Goal: Use online tool/utility: Utilize a website feature to perform a specific function

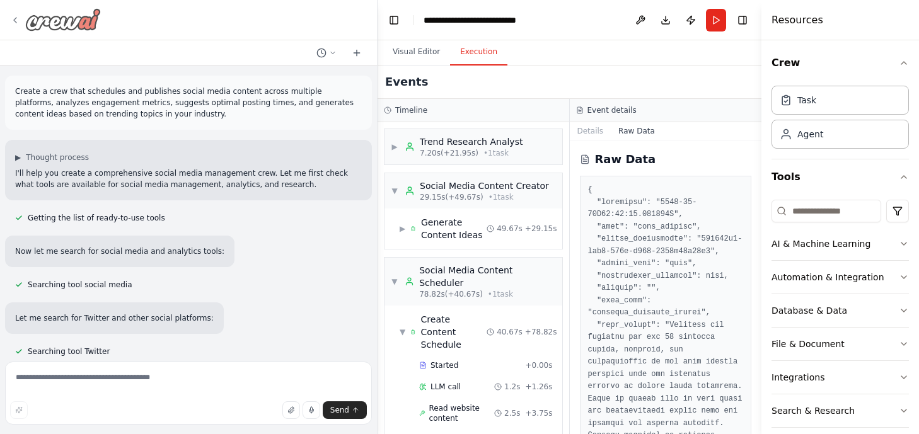
click at [754, 156] on div "Raw Data" at bounding box center [666, 288] width 192 height 294
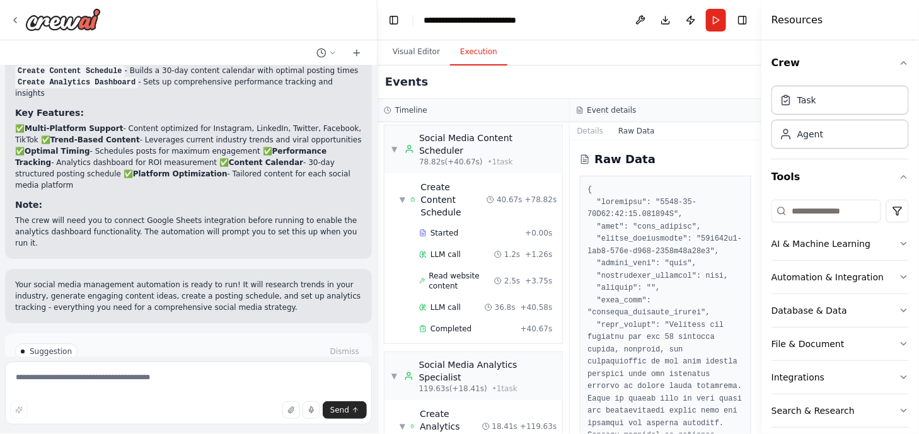
scroll to position [78, 0]
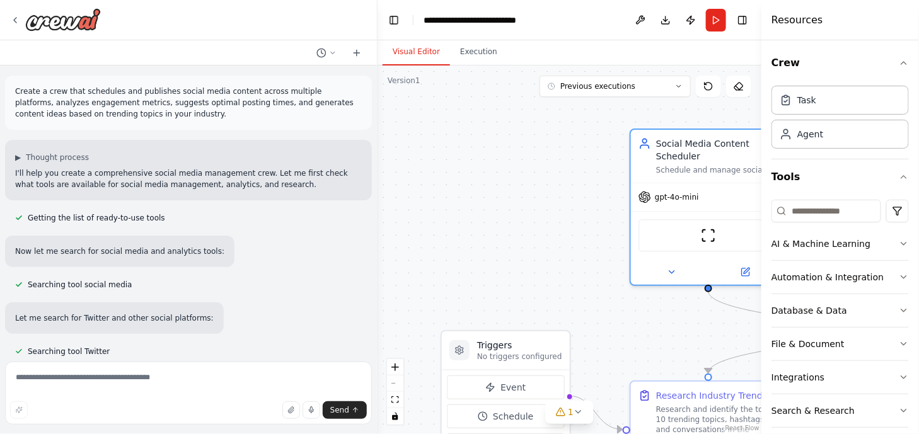
drag, startPoint x: 718, startPoint y: 169, endPoint x: 600, endPoint y: 182, distance: 118.7
click at [656, 175] on div "Schedule and manage social media content across multiple platforms for {company…" at bounding box center [717, 170] width 122 height 10
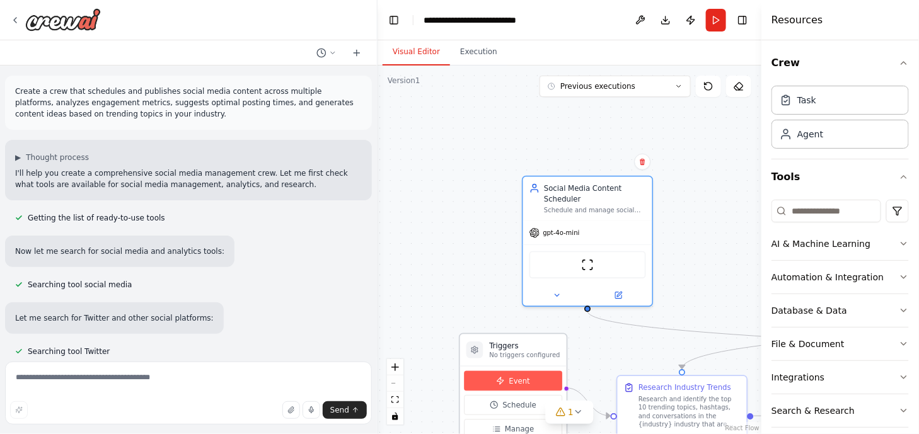
click at [521, 384] on span "Event" at bounding box center [519, 381] width 21 height 11
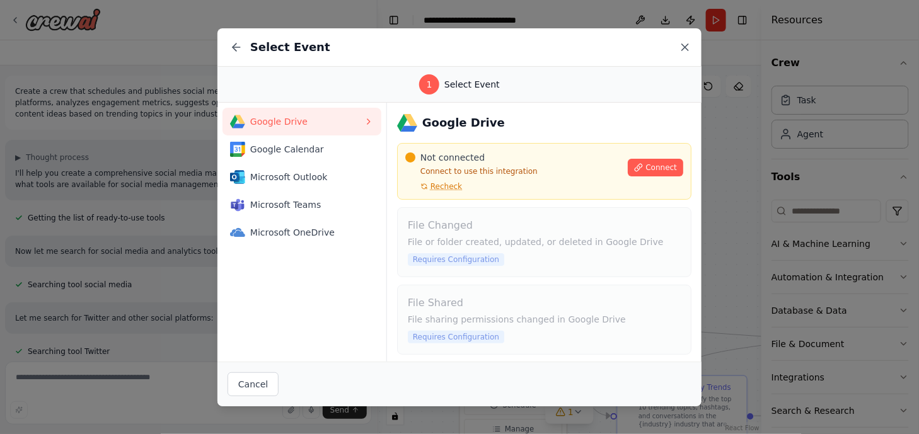
click at [688, 44] on icon at bounding box center [685, 47] width 6 height 6
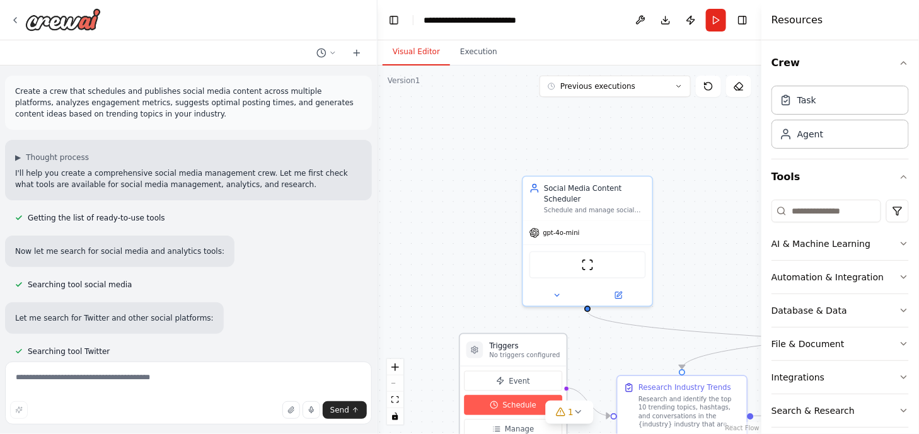
click at [519, 402] on span "Schedule" at bounding box center [520, 405] width 34 height 11
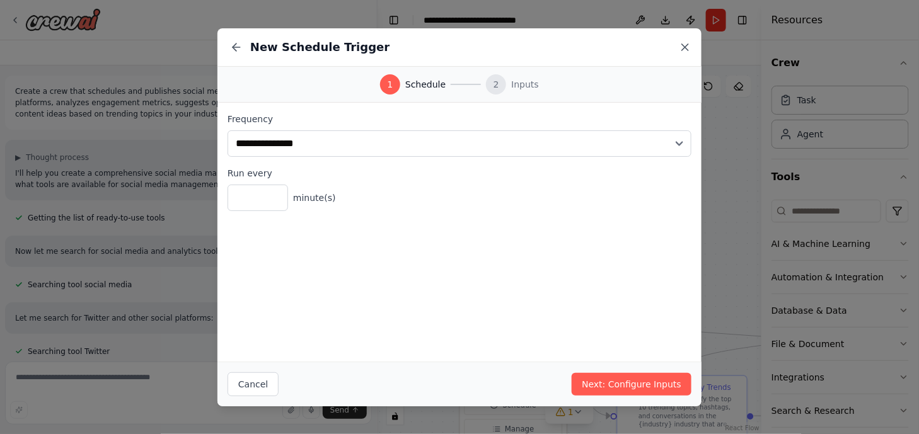
click at [682, 50] on icon at bounding box center [685, 47] width 6 height 6
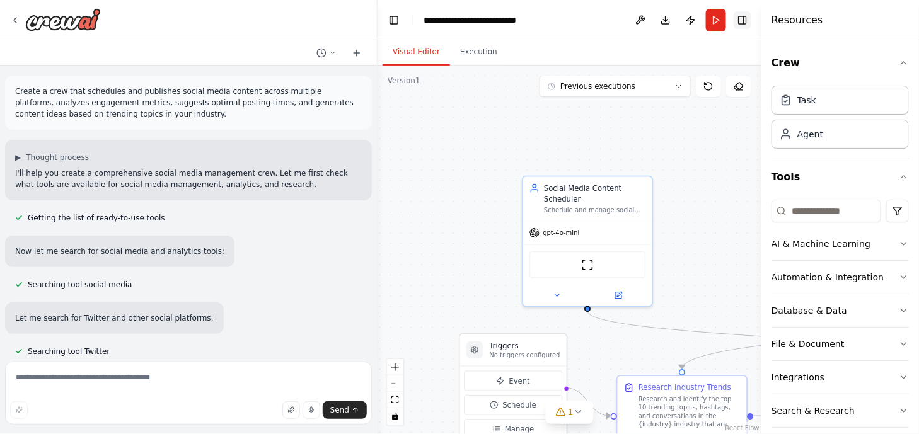
click at [734, 16] on button "Toggle Right Sidebar" at bounding box center [743, 20] width 18 height 18
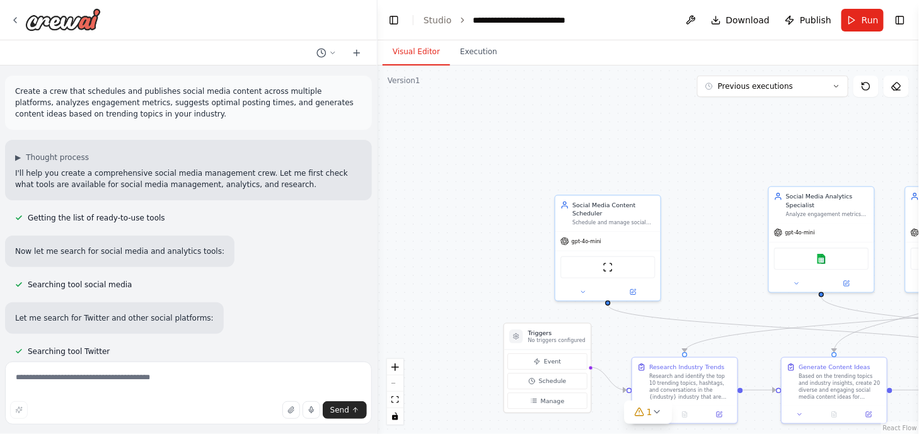
drag, startPoint x: 684, startPoint y: 341, endPoint x: 718, endPoint y: 248, distance: 98.7
click at [623, 172] on div ".deletable-edge-delete-btn { width: 20px; height: 20px; border: 0px solid #ffff…" at bounding box center [649, 250] width 542 height 369
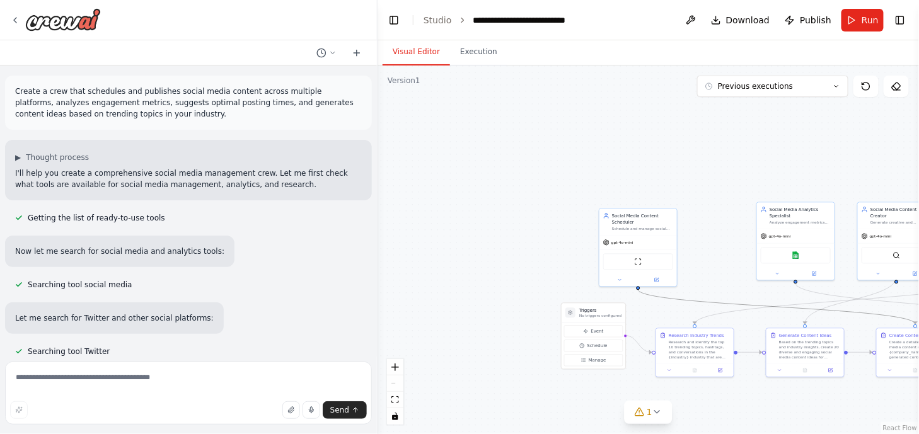
drag, startPoint x: 809, startPoint y: 310, endPoint x: 714, endPoint y: 300, distance: 95.1
click at [714, 300] on div ".deletable-edge-delete-btn { width: 20px; height: 20px; border: 0px solid #ffff…" at bounding box center [649, 250] width 542 height 369
click at [776, 305] on icon "Edge from 5845310b-b20e-4396-b71d-0052a61cca7b to b6c13b8f-de5e-4eda-a4cd-b6a53…" at bounding box center [777, 307] width 277 height 35
click at [777, 309] on icon at bounding box center [777, 308] width 5 height 6
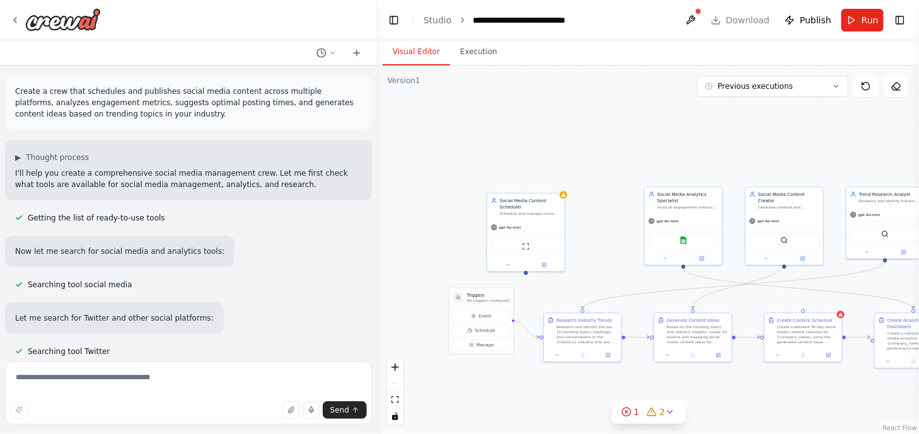
click at [737, 248] on div ".deletable-edge-delete-btn { width: 20px; height: 20px; border: 0px solid #ffff…" at bounding box center [649, 250] width 542 height 369
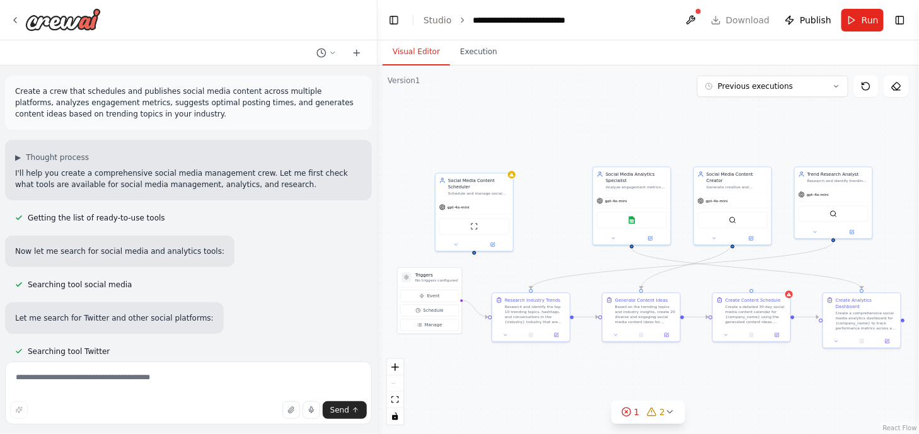
drag, startPoint x: 843, startPoint y: 231, endPoint x: 791, endPoint y: 211, distance: 55.5
click at [791, 211] on div ".deletable-edge-delete-btn { width: 20px; height: 20px; border: 0px solid #ffff…" at bounding box center [649, 250] width 542 height 369
click at [629, 416] on circle at bounding box center [626, 412] width 8 height 8
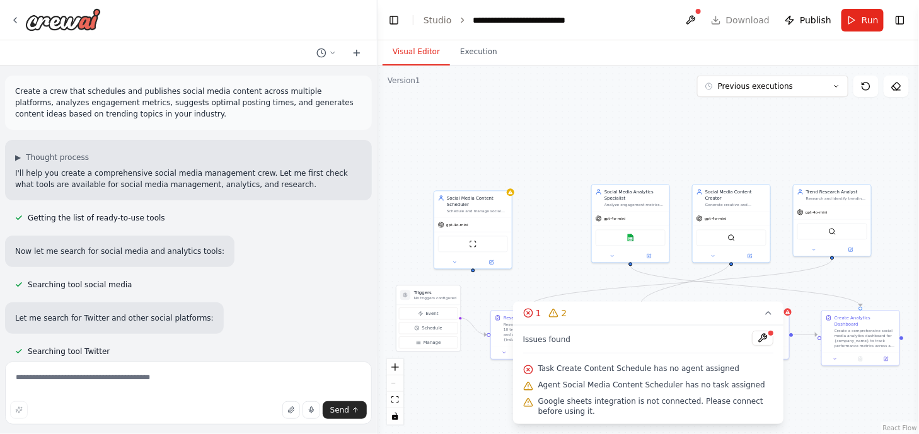
drag, startPoint x: 475, startPoint y: 257, endPoint x: 474, endPoint y: 271, distance: 13.3
click at [474, 271] on div ".deletable-edge-delete-btn { width: 20px; height: 20px; border: 0px solid #ffff…" at bounding box center [649, 250] width 542 height 369
drag, startPoint x: 474, startPoint y: 267, endPoint x: 476, endPoint y: 300, distance: 32.8
click at [474, 262] on div ".deletable-edge-delete-btn { width: 20px; height: 20px; border: 0px solid #ffff…" at bounding box center [649, 250] width 542 height 369
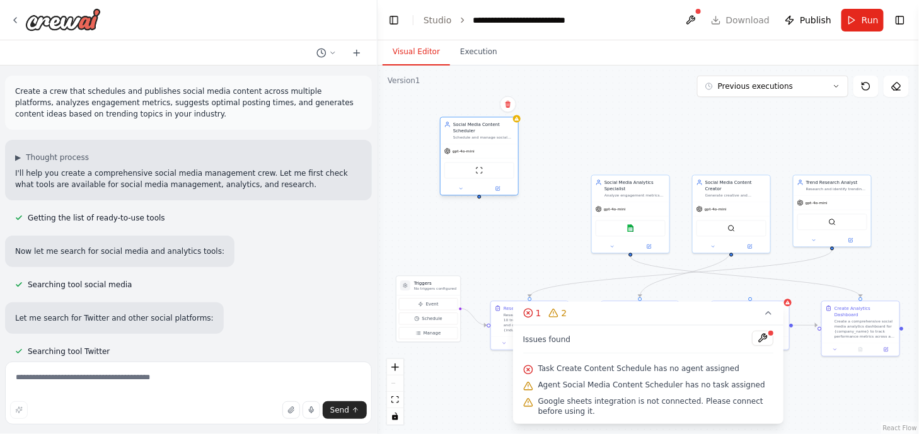
drag, startPoint x: 492, startPoint y: 195, endPoint x: 500, endPoint y: 130, distance: 65.5
click at [500, 130] on div "Social Media Content Scheduler" at bounding box center [483, 127] width 61 height 13
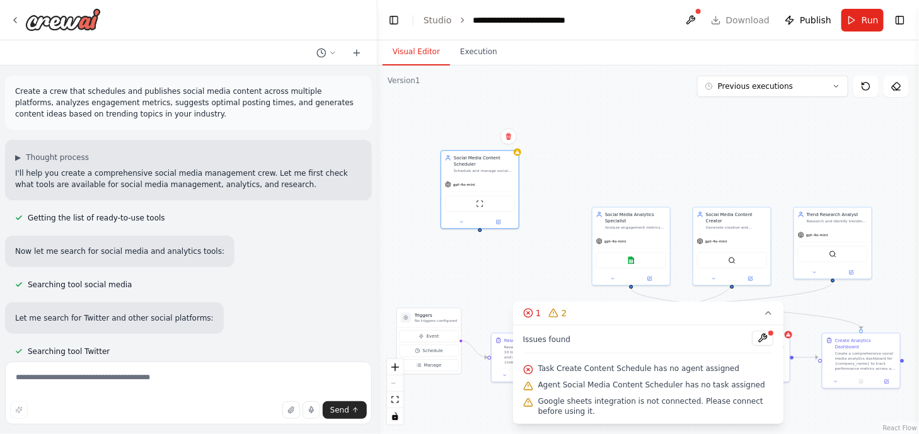
drag, startPoint x: 480, startPoint y: 202, endPoint x: 481, endPoint y: 234, distance: 32.2
click at [481, 234] on div ".deletable-edge-delete-btn { width: 20px; height: 20px; border: 0px solid #ffff…" at bounding box center [649, 250] width 542 height 369
drag, startPoint x: 480, startPoint y: 228, endPoint x: 460, endPoint y: 344, distance: 117.1
click at [460, 344] on div ".deletable-edge-delete-btn { width: 20px; height: 20px; border: 0px solid #ffff…" at bounding box center [649, 250] width 542 height 369
drag, startPoint x: 480, startPoint y: 230, endPoint x: 459, endPoint y: 346, distance: 117.9
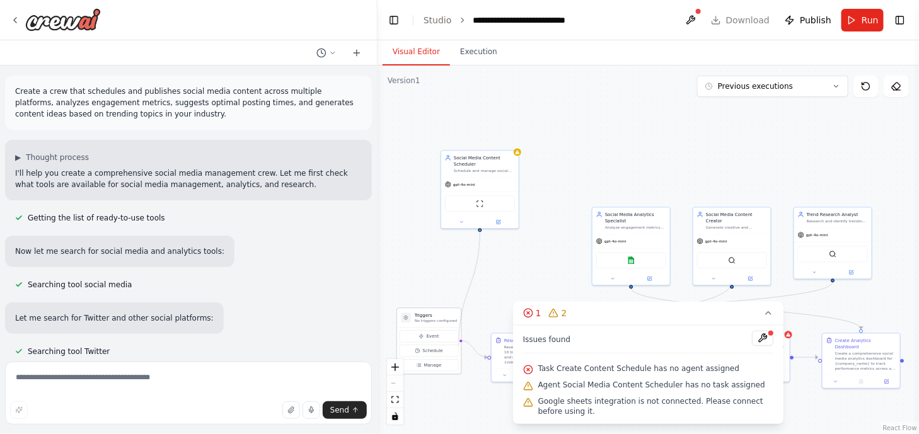
click at [459, 346] on div "Triggers No triggers configured Event Schedule Manage Social Media Content Sche…" at bounding box center [500, 267] width 271 height 185
click at [701, 19] on button at bounding box center [691, 20] width 20 height 23
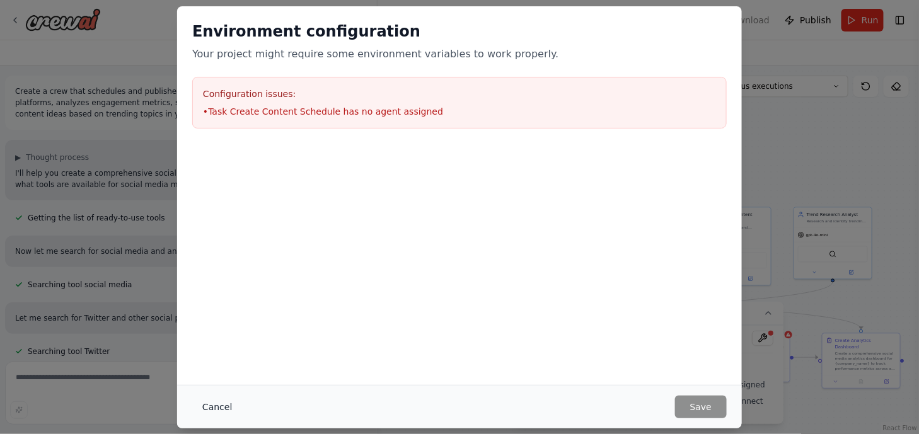
click at [209, 397] on button "Cancel" at bounding box center [217, 407] width 50 height 23
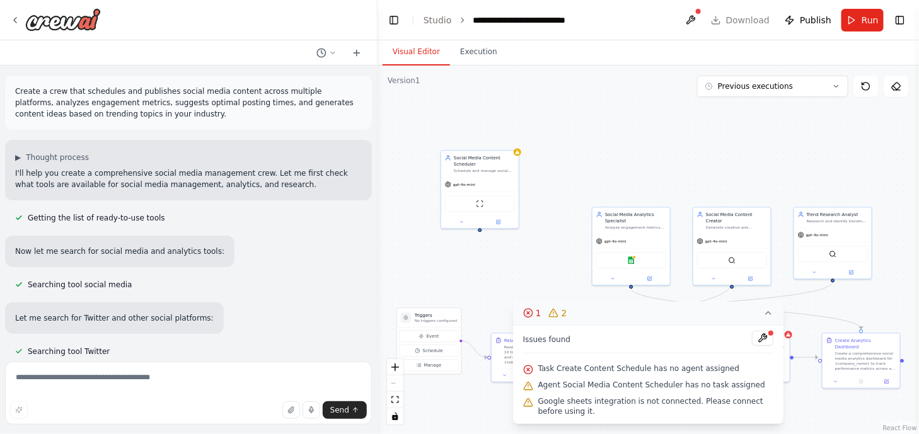
click at [768, 311] on icon at bounding box center [769, 313] width 10 height 10
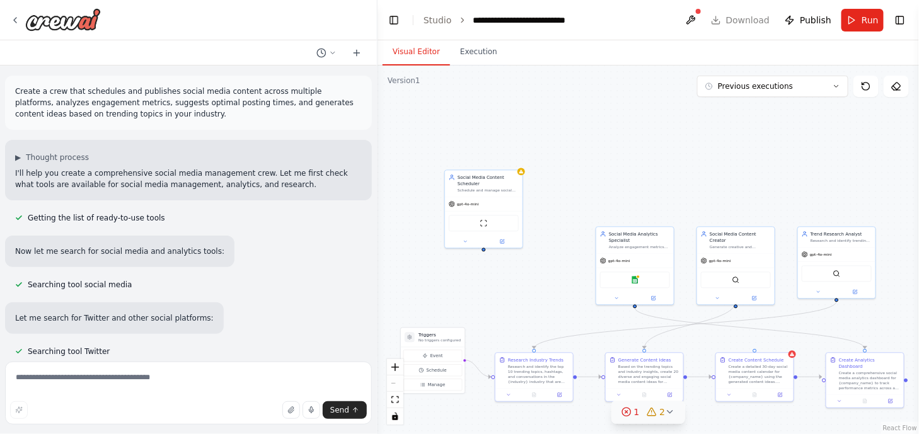
drag, startPoint x: 480, startPoint y: 233, endPoint x: 484, endPoint y: 250, distance: 18.1
click at [484, 250] on div ".deletable-edge-delete-btn { width: 20px; height: 20px; border: 0px solid #ffff…" at bounding box center [649, 250] width 542 height 369
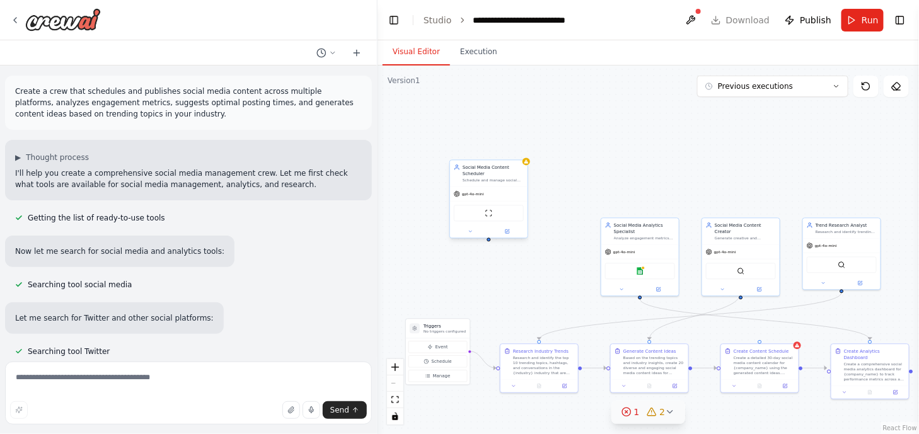
click at [489, 267] on div ".deletable-edge-delete-btn { width: 20px; height: 20px; border: 0px solid #ffff…" at bounding box center [649, 250] width 542 height 369
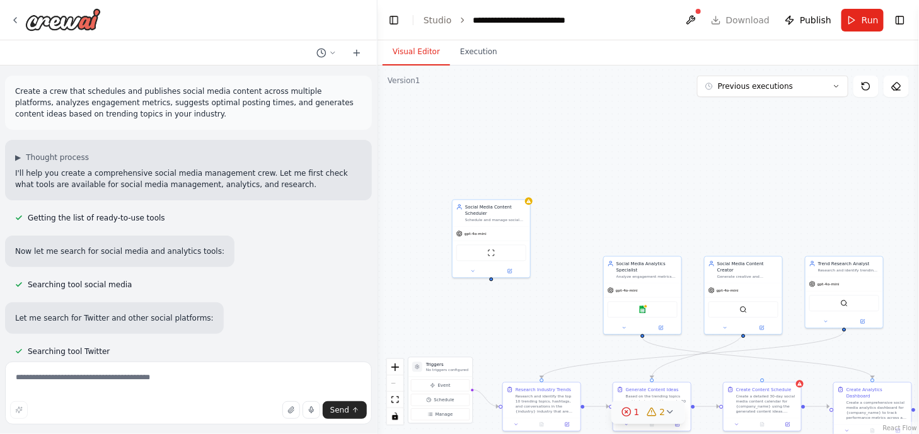
drag, startPoint x: 489, startPoint y: 267, endPoint x: 492, endPoint y: 280, distance: 13.5
click at [492, 280] on div ".deletable-edge-delete-btn { width: 20px; height: 20px; border: 0px solid #ffff…" at bounding box center [649, 250] width 542 height 369
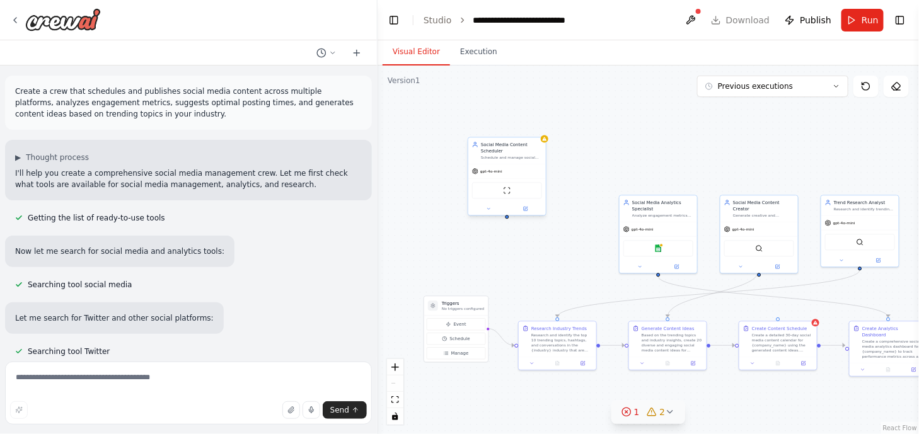
drag, startPoint x: 492, startPoint y: 280, endPoint x: 508, endPoint y: 219, distance: 63.2
click at [508, 219] on div ".deletable-edge-delete-btn { width: 20px; height: 20px; border: 0px solid #ffff…" at bounding box center [649, 250] width 542 height 369
click at [508, 221] on div ".deletable-edge-delete-btn { width: 20px; height: 20px; border: 0px solid #ffff…" at bounding box center [649, 250] width 542 height 369
drag, startPoint x: 508, startPoint y: 221, endPoint x: 561, endPoint y: 192, distance: 60.1
click at [563, 319] on div ".deletable-edge-delete-btn { width: 20px; height: 20px; border: 0px solid #ffff…" at bounding box center [649, 250] width 542 height 369
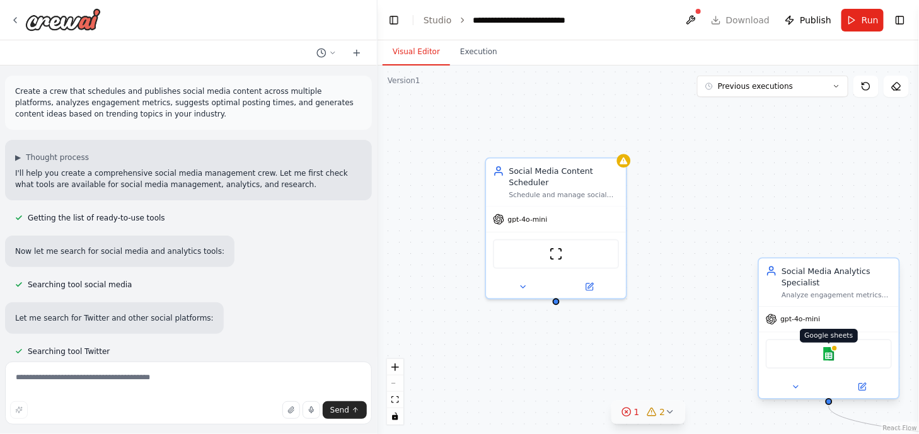
click at [830, 354] on img at bounding box center [829, 354] width 14 height 14
